Goal: Obtain resource: Obtain resource

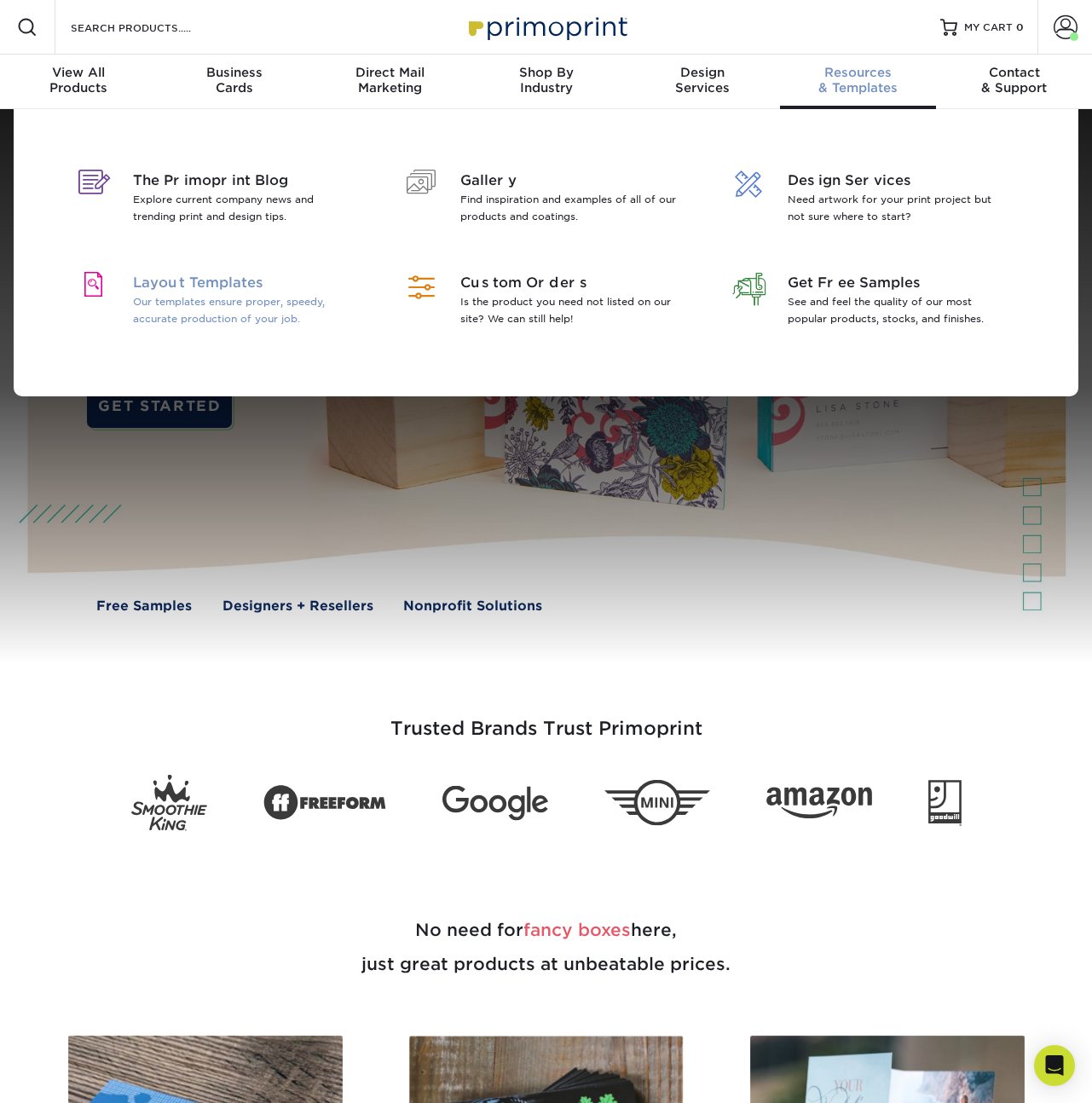
click at [240, 308] on p "Our templates ensure proper, speedy, accurate production of your job." at bounding box center [243, 310] width 221 height 34
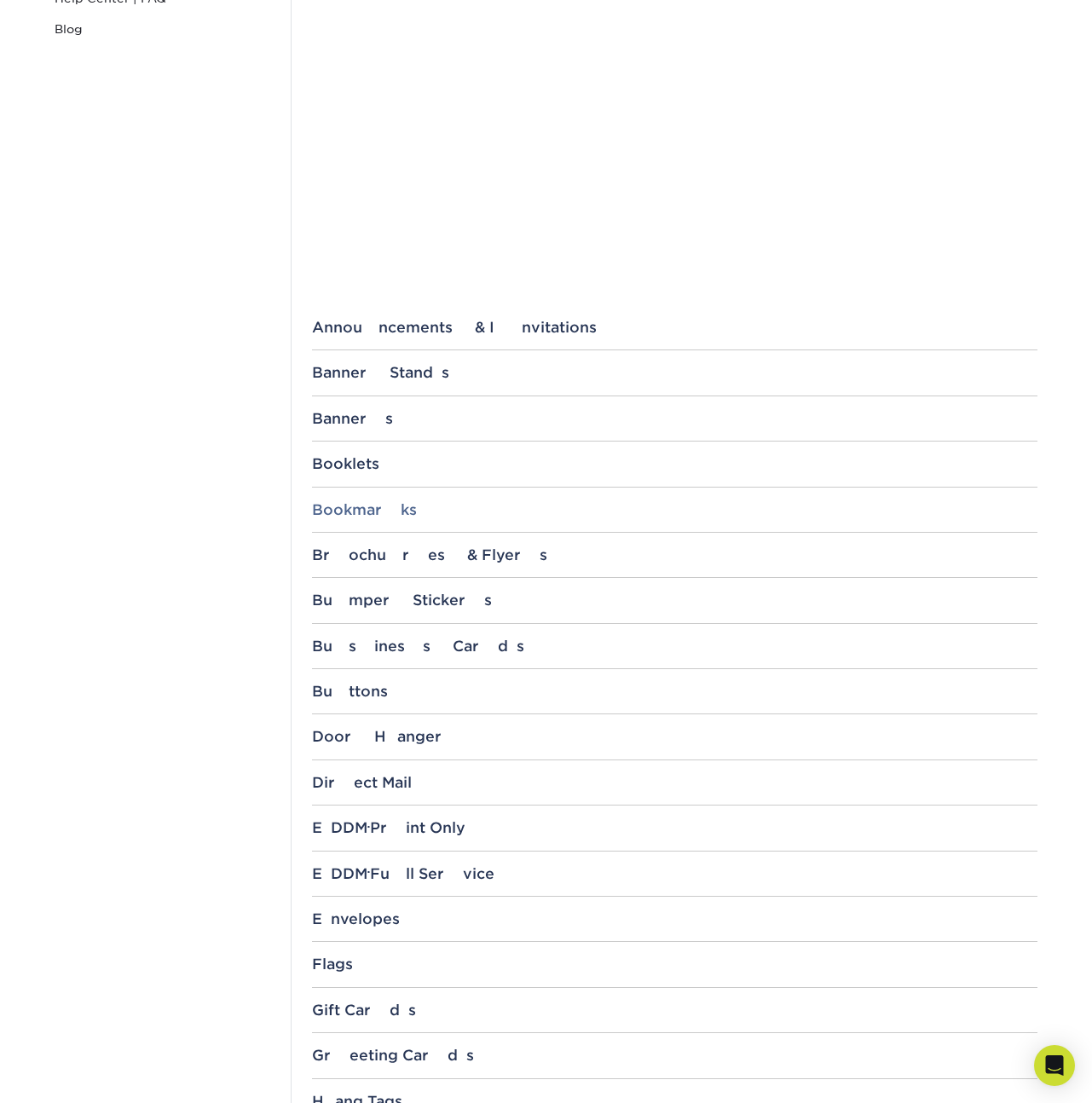
scroll to position [465, 0]
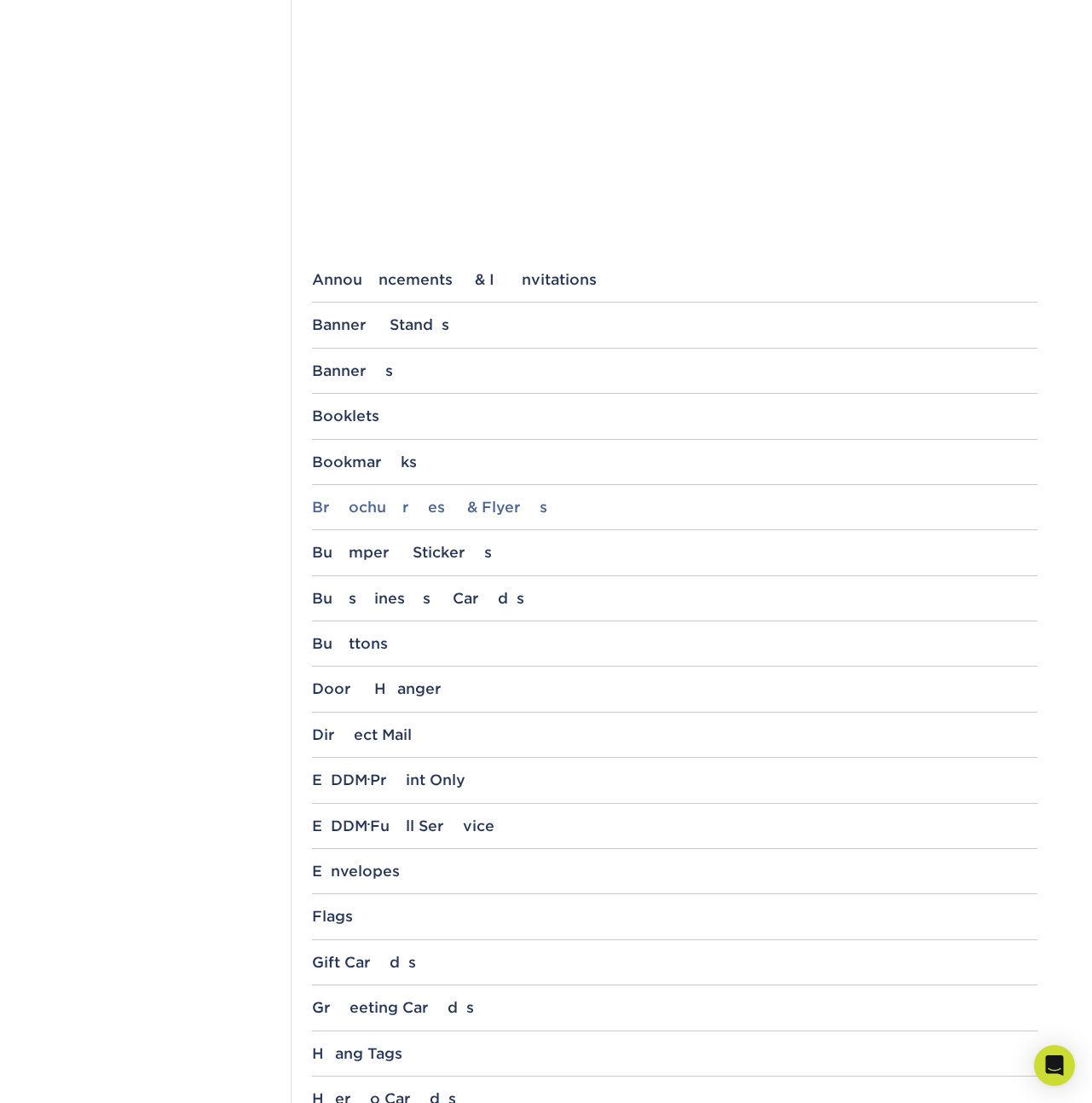
click at [428, 499] on div "Brochures & Flyers" at bounding box center [675, 507] width 725 height 17
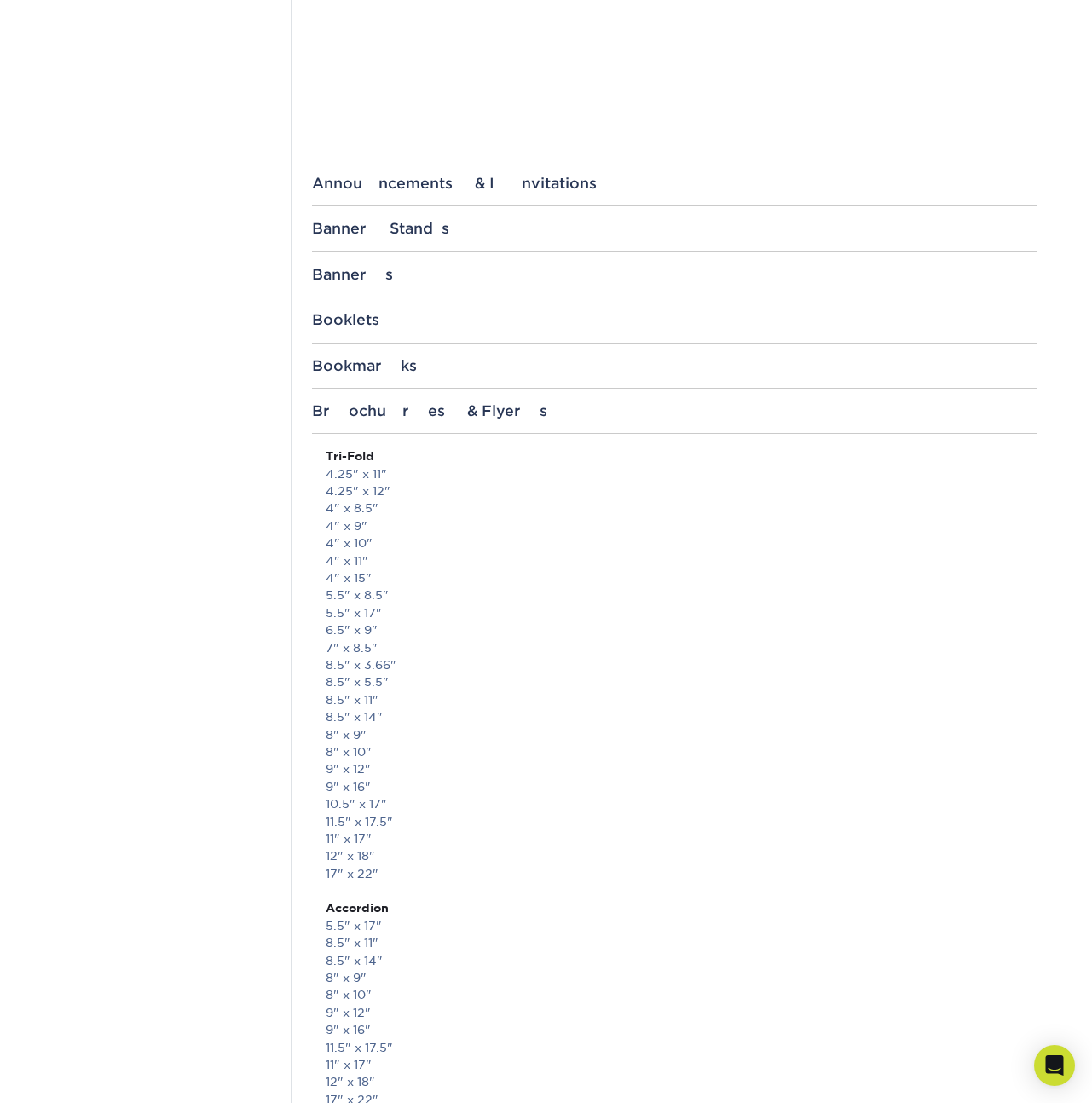
scroll to position [586, 0]
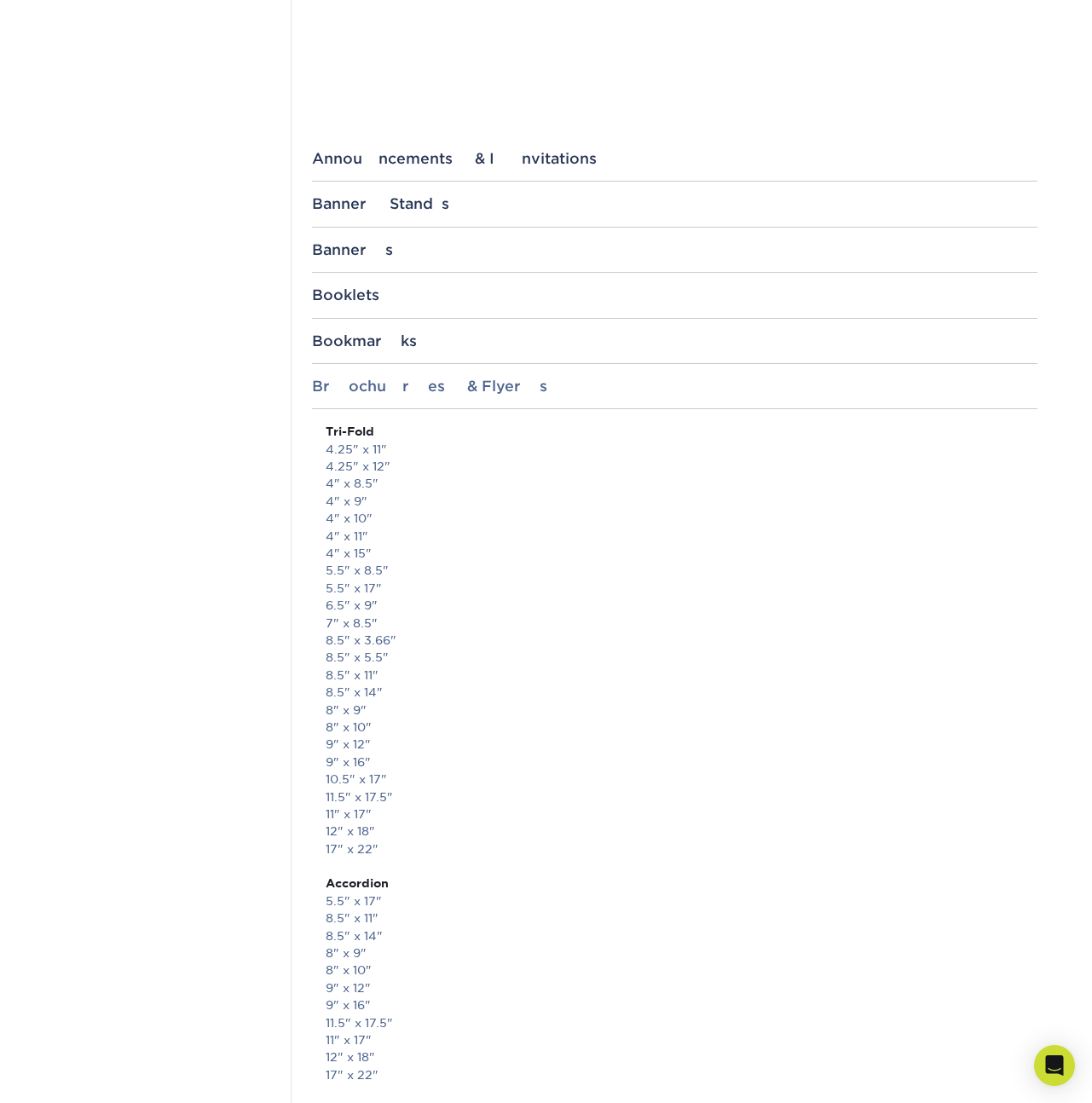
click at [391, 383] on div "Brochures & Flyers" at bounding box center [675, 386] width 725 height 17
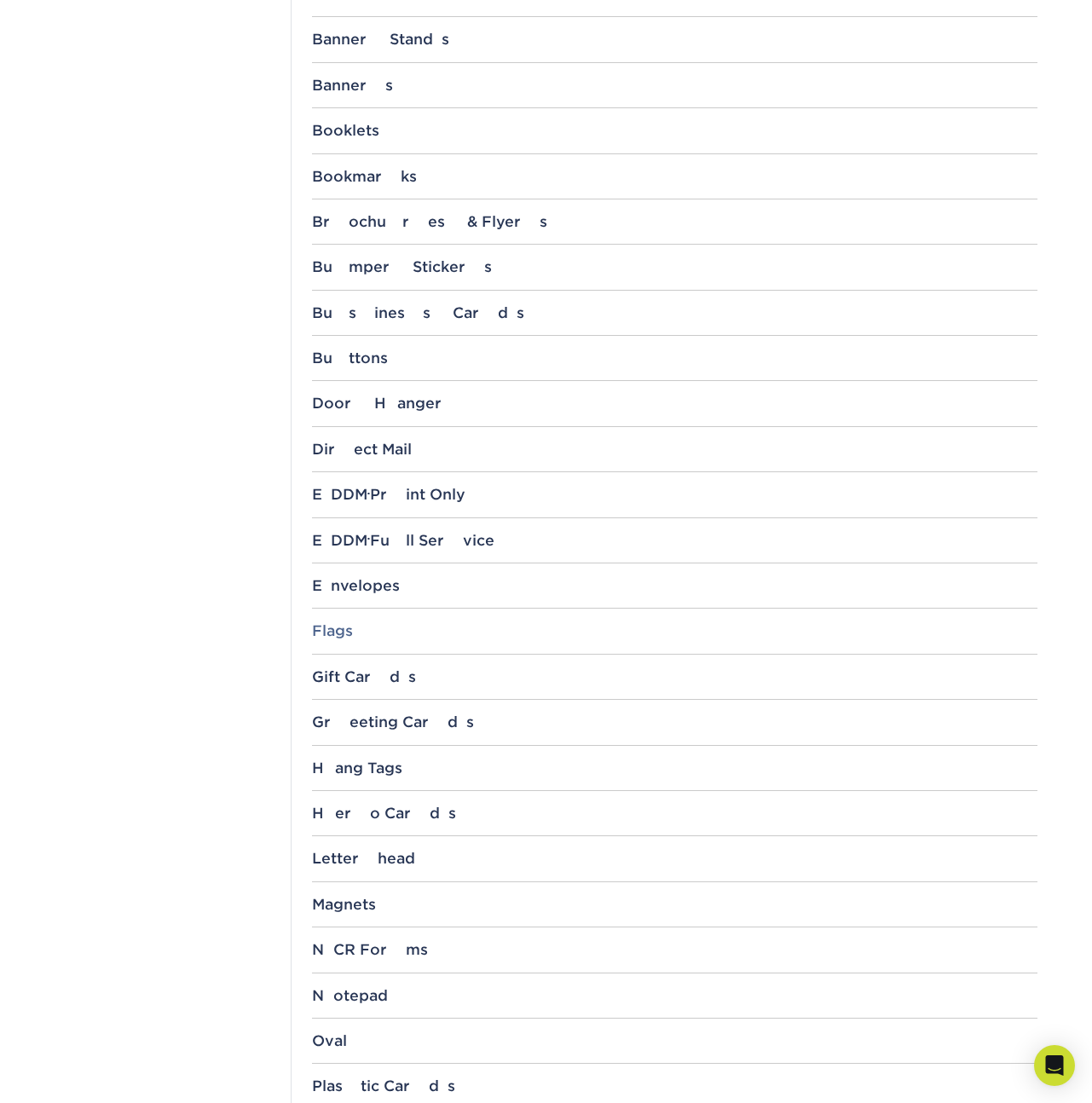
scroll to position [942, 0]
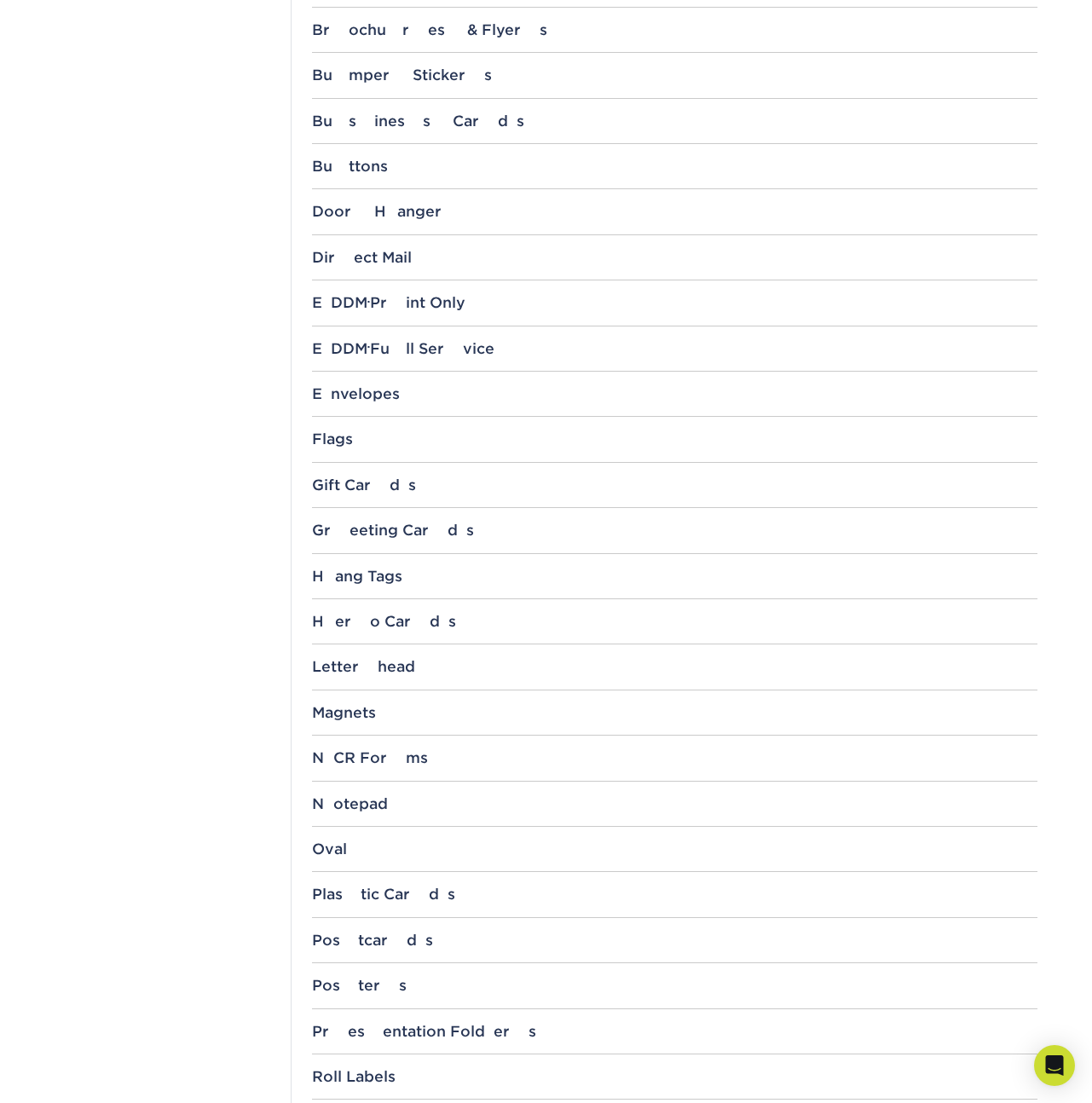
click at [400, 334] on div "File Templates Using Primoprint "Certified Templates" ensures proper, speedy, a…" at bounding box center [674, 313] width 767 height 2146
click at [402, 342] on div "EDDM ® Full Service" at bounding box center [675, 348] width 725 height 17
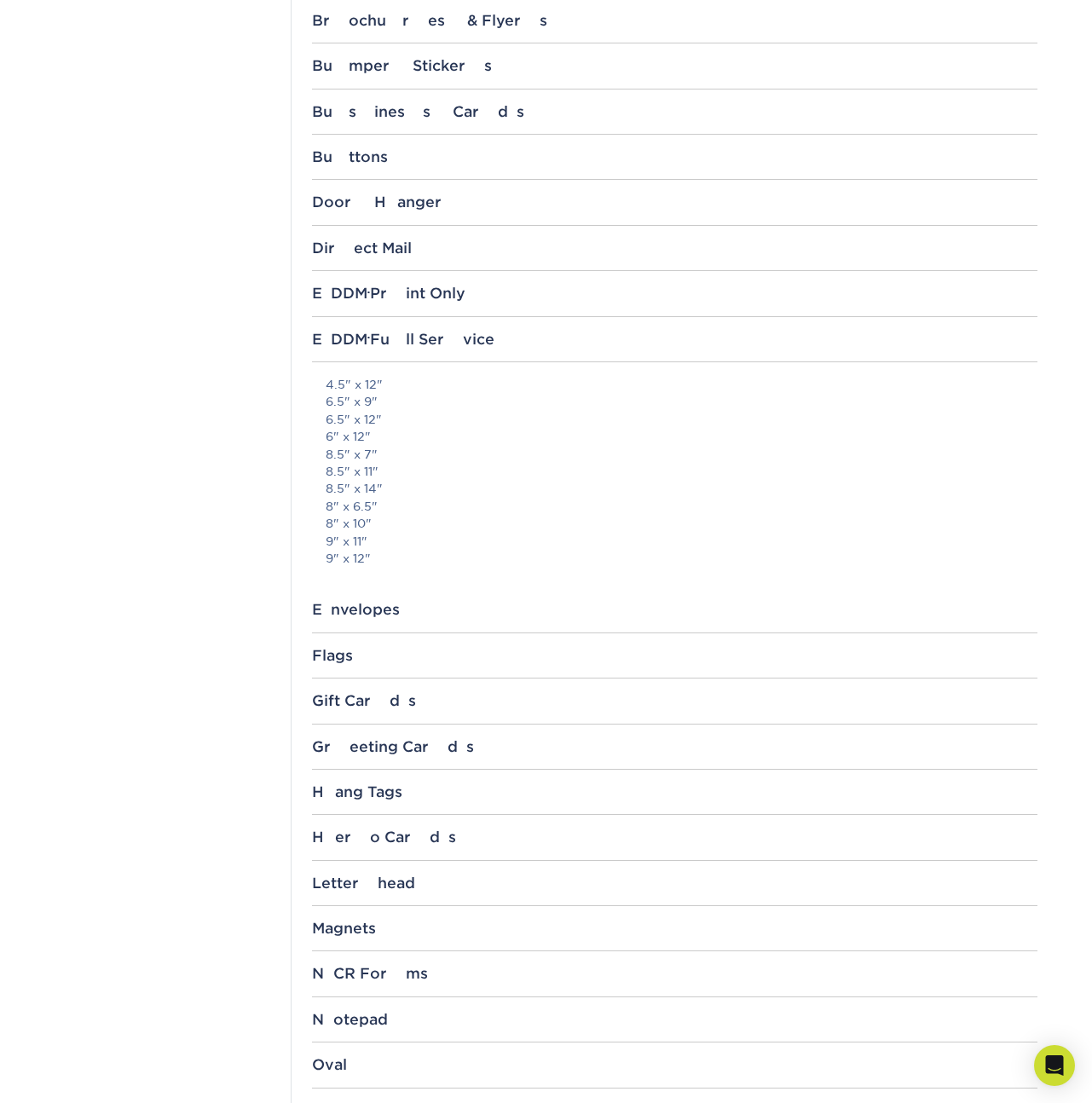
scroll to position [1236, 0]
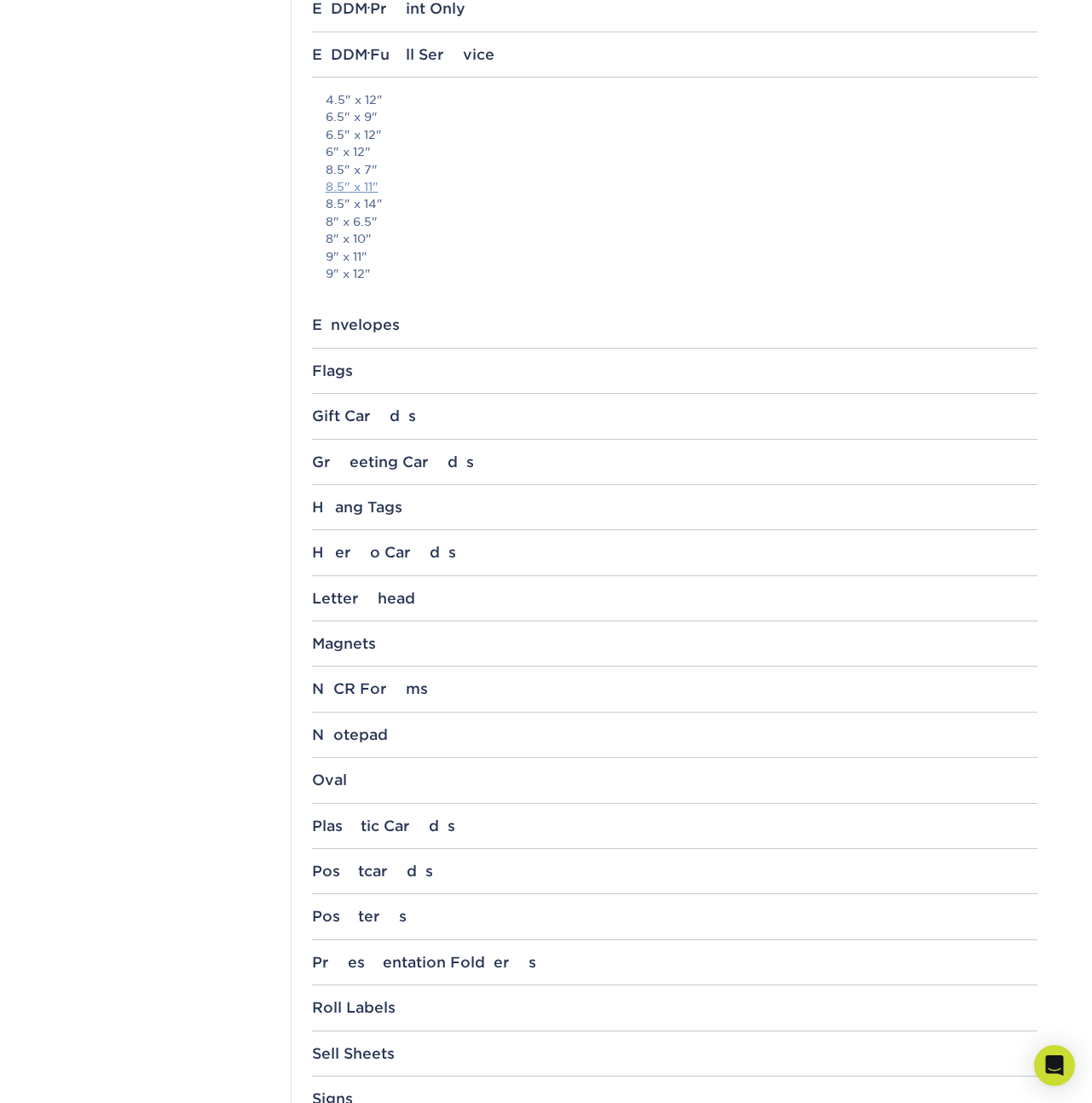
click at [347, 186] on link "8.5" x 11"" at bounding box center [352, 187] width 53 height 14
